Goal: Information Seeking & Learning: Learn about a topic

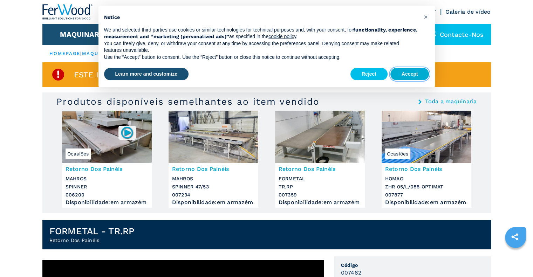
click at [406, 72] on button "Accept" at bounding box center [409, 74] width 39 height 13
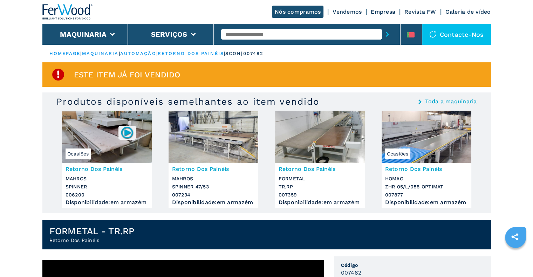
click at [262, 36] on input "text" at bounding box center [301, 34] width 161 height 11
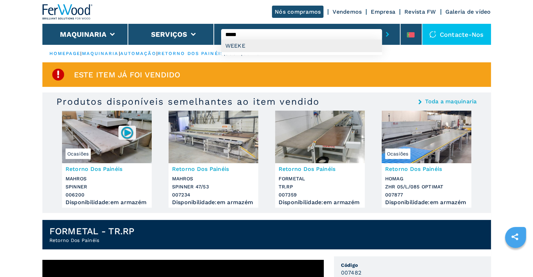
type input "*****"
click at [254, 42] on div "WEEKE" at bounding box center [301, 46] width 161 height 13
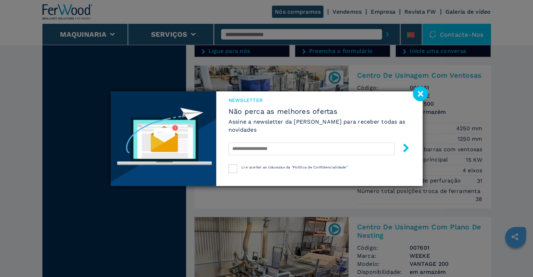
scroll to position [1295, 0]
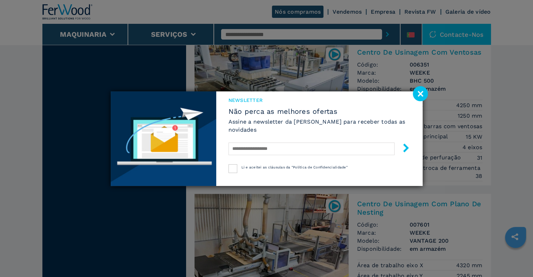
click at [421, 91] on image at bounding box center [419, 93] width 15 height 15
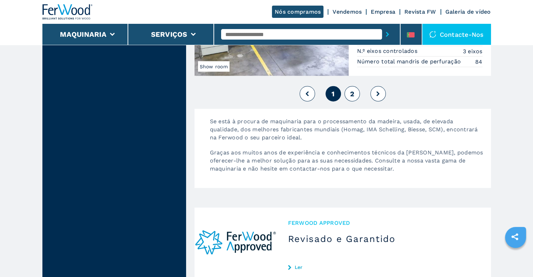
scroll to position [1821, 0]
click at [354, 89] on span "2" at bounding box center [351, 93] width 4 height 8
click at [356, 88] on button "2" at bounding box center [351, 92] width 15 height 15
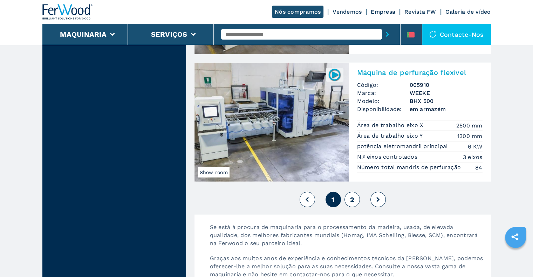
scroll to position [1646, 0]
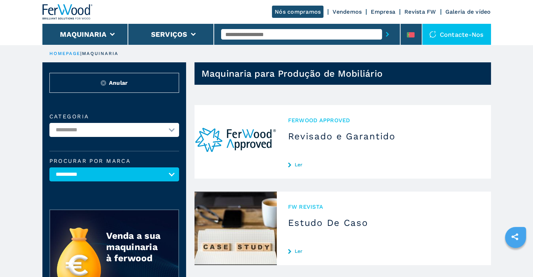
click at [246, 33] on input "text" at bounding box center [301, 34] width 161 height 11
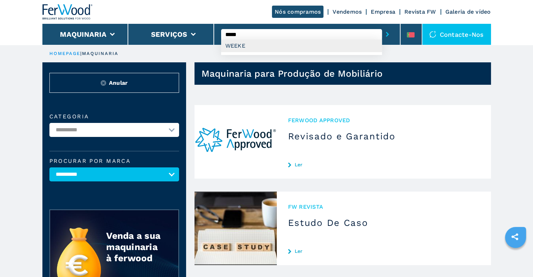
click at [238, 46] on div "WEEKE" at bounding box center [301, 46] width 161 height 13
type input "*****"
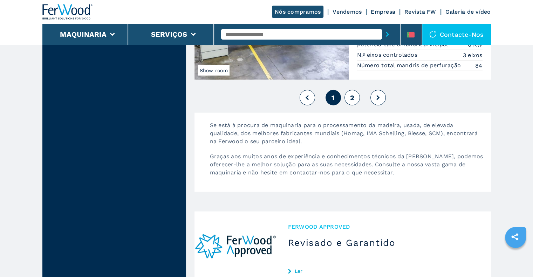
scroll to position [1821, 0]
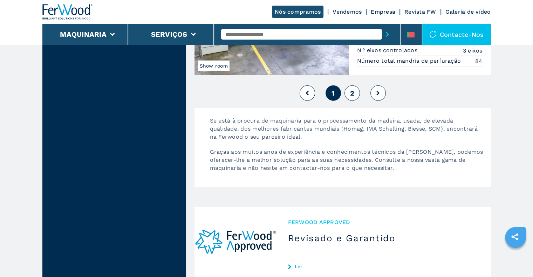
click at [351, 89] on span "2" at bounding box center [351, 93] width 4 height 8
select select
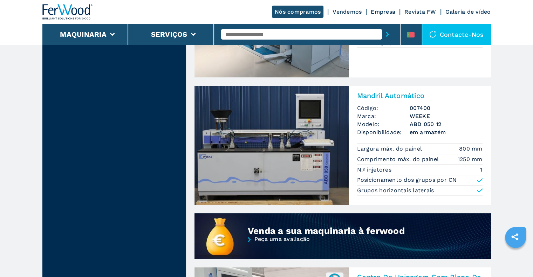
scroll to position [385, 0]
